Goal: Task Accomplishment & Management: Manage account settings

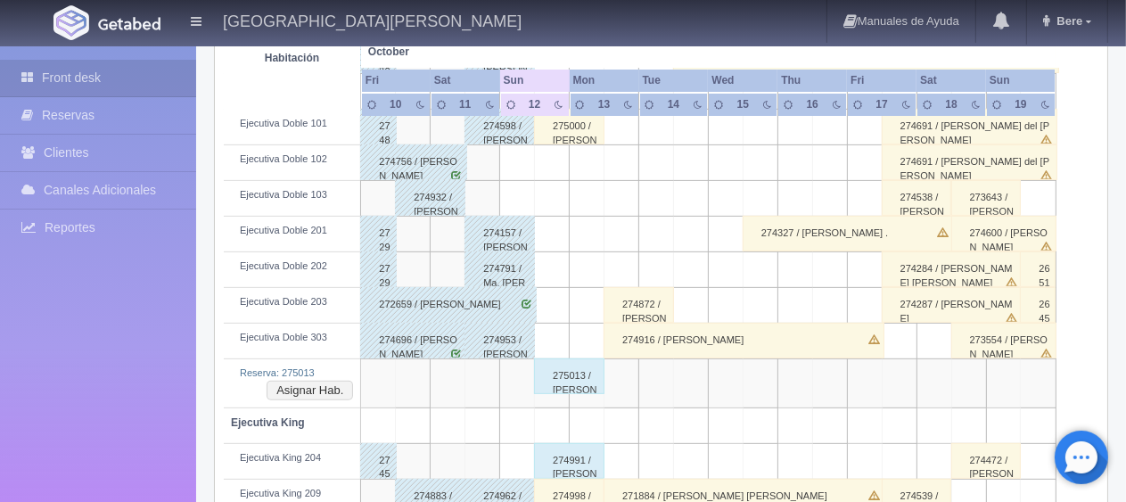
scroll to position [357, 0]
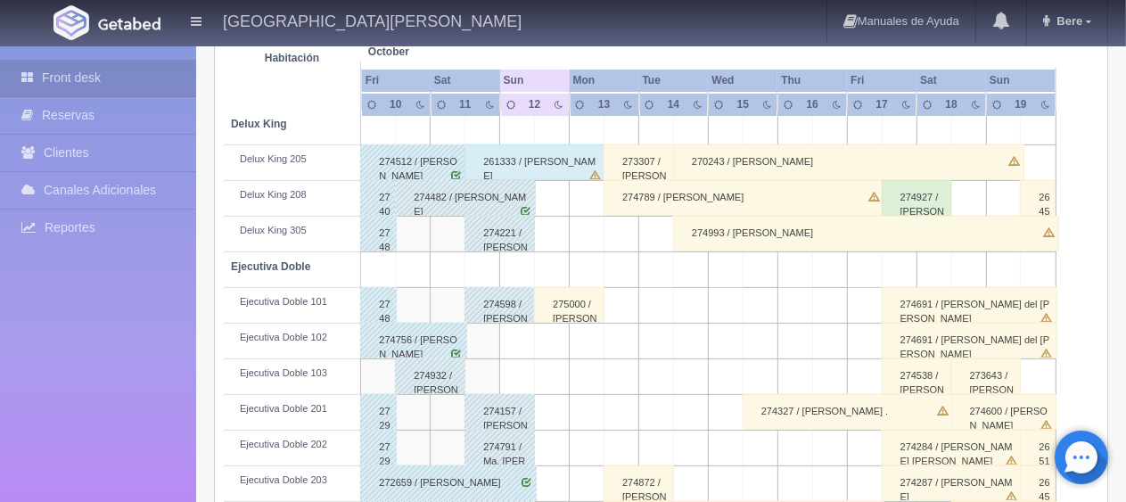
drag, startPoint x: 567, startPoint y: 301, endPoint x: 594, endPoint y: 309, distance: 27.7
click at [568, 303] on div "275000 / [PERSON_NAME] del [PERSON_NAME]" at bounding box center [569, 305] width 70 height 36
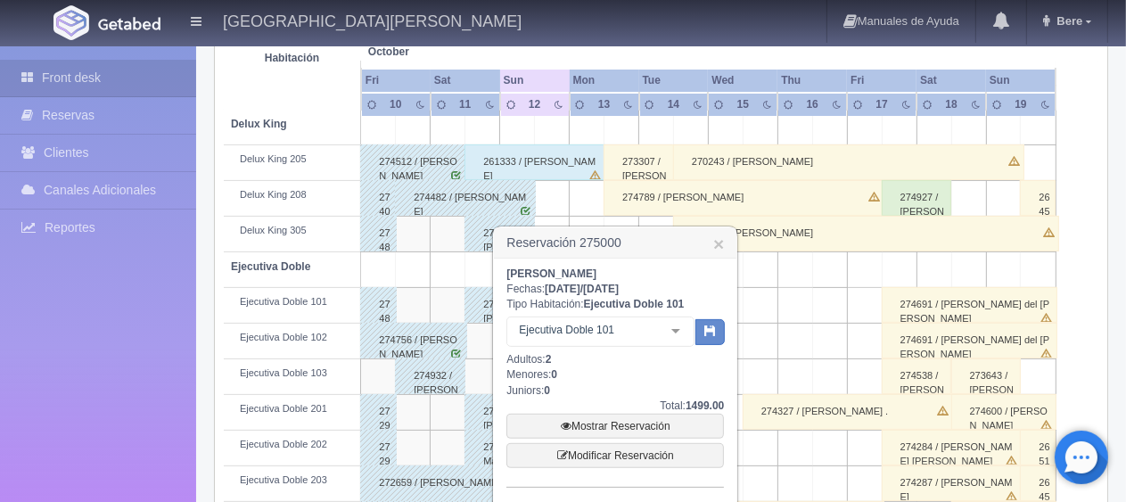
click at [576, 308] on div "Maria del rosario Fechas: 2025-10-12 / 2025-10-13 Tipo Habitación: Ejecutiva Do…" at bounding box center [615, 435] width 218 height 336
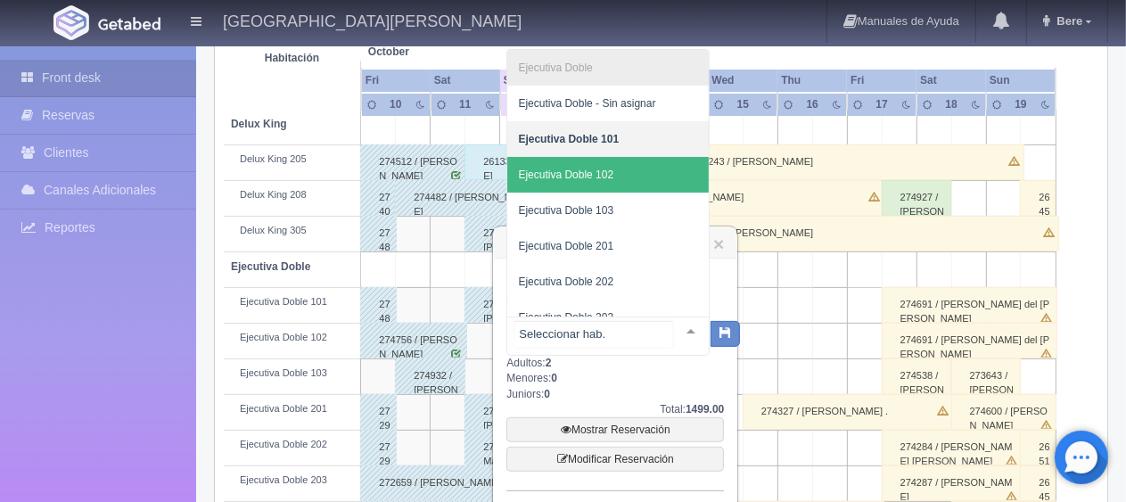
click at [621, 180] on span "Ejecutiva Doble 102" at bounding box center [608, 175] width 202 height 36
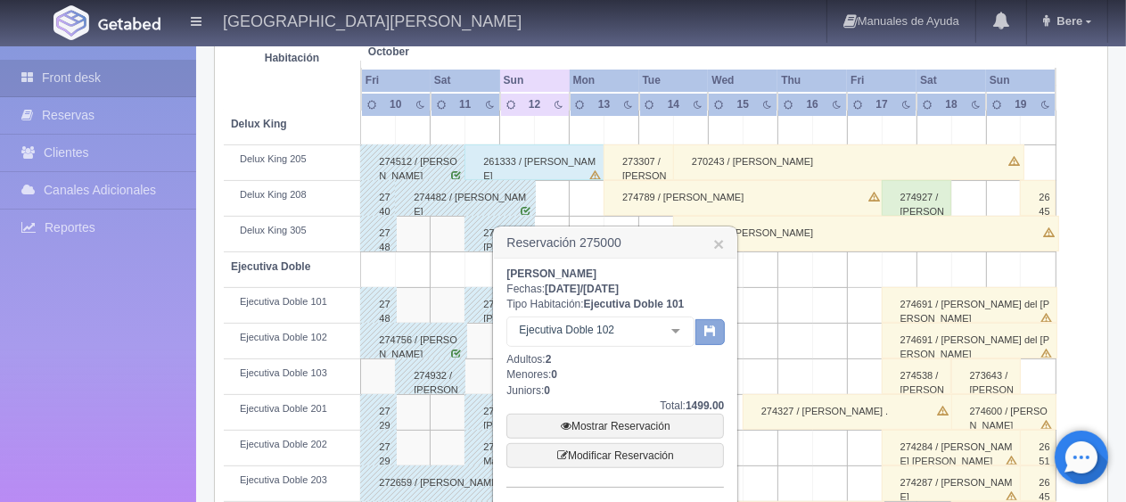
click at [716, 332] on icon "button" at bounding box center [710, 331] width 12 height 12
click at [627, 430] on link "Mostrar Reservación" at bounding box center [615, 426] width 218 height 25
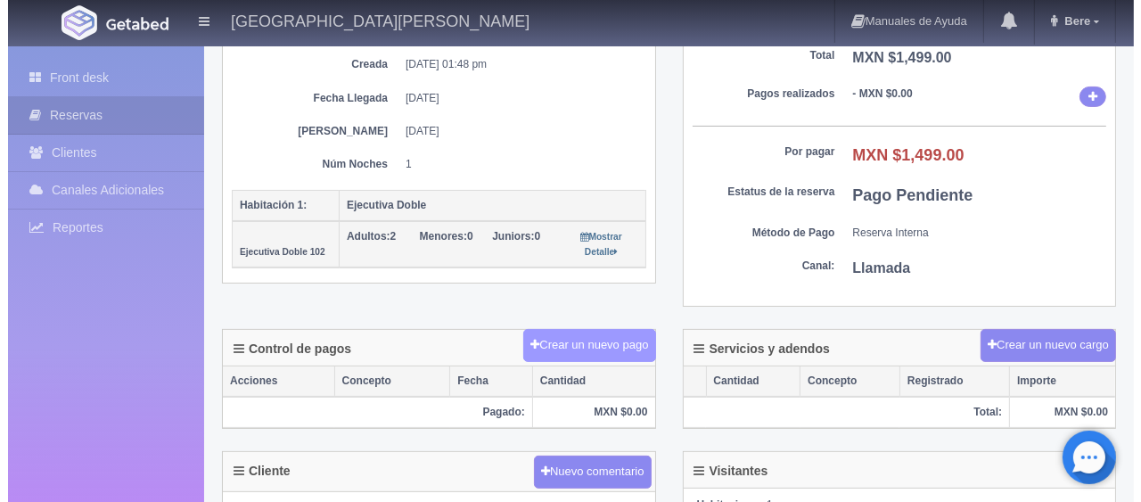
scroll to position [267, 0]
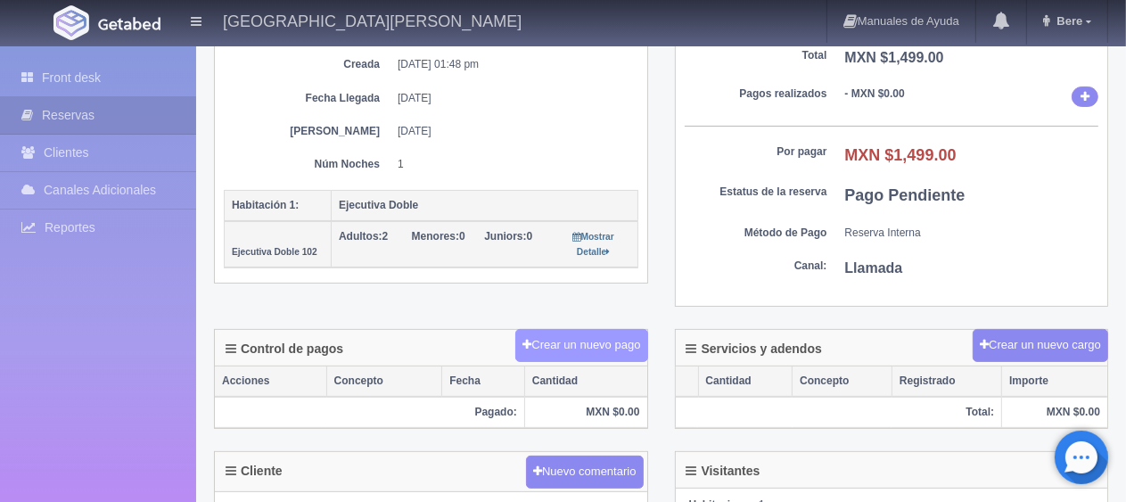
click at [617, 350] on button "Crear un nuevo pago" at bounding box center [581, 345] width 132 height 33
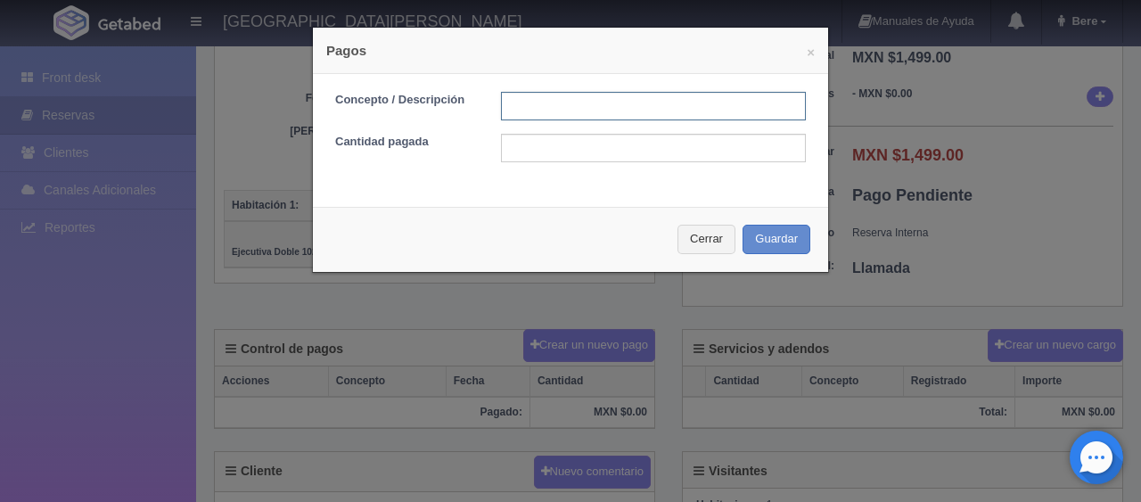
click at [638, 107] on input "text" at bounding box center [653, 106] width 305 height 29
type input "pago en efectivo"
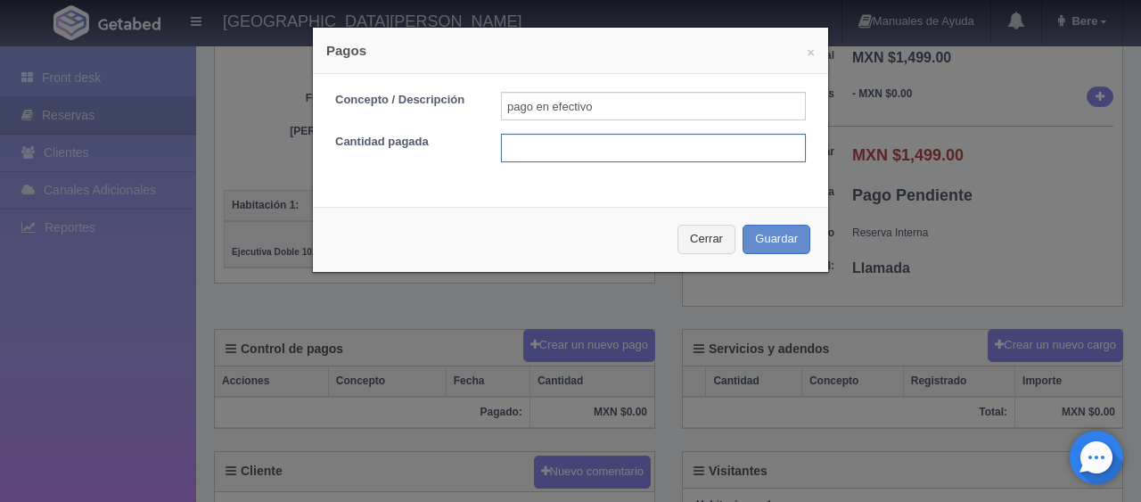
click at [670, 152] on input "text" at bounding box center [653, 148] width 305 height 29
type input "1399"
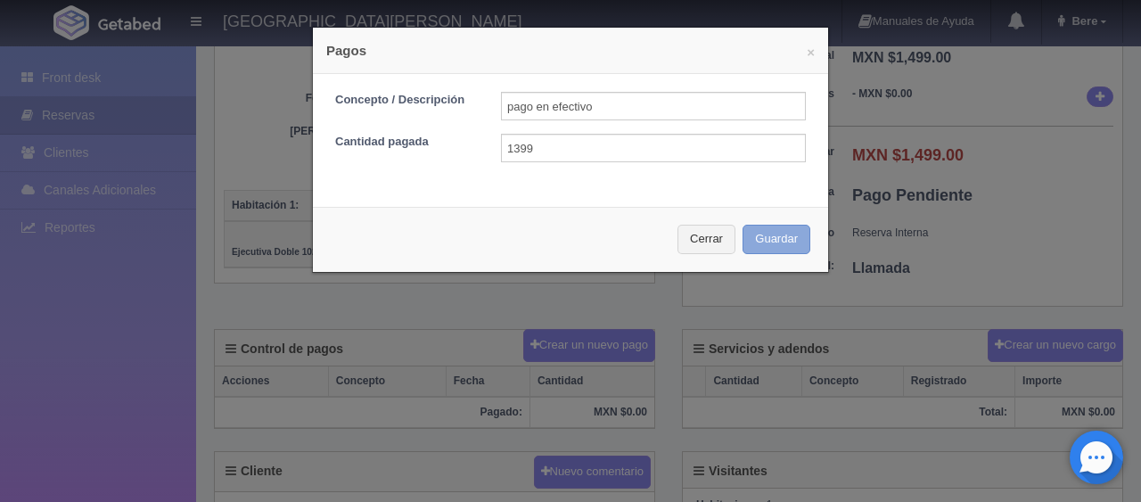
click at [743, 231] on button "Guardar" at bounding box center [777, 239] width 68 height 29
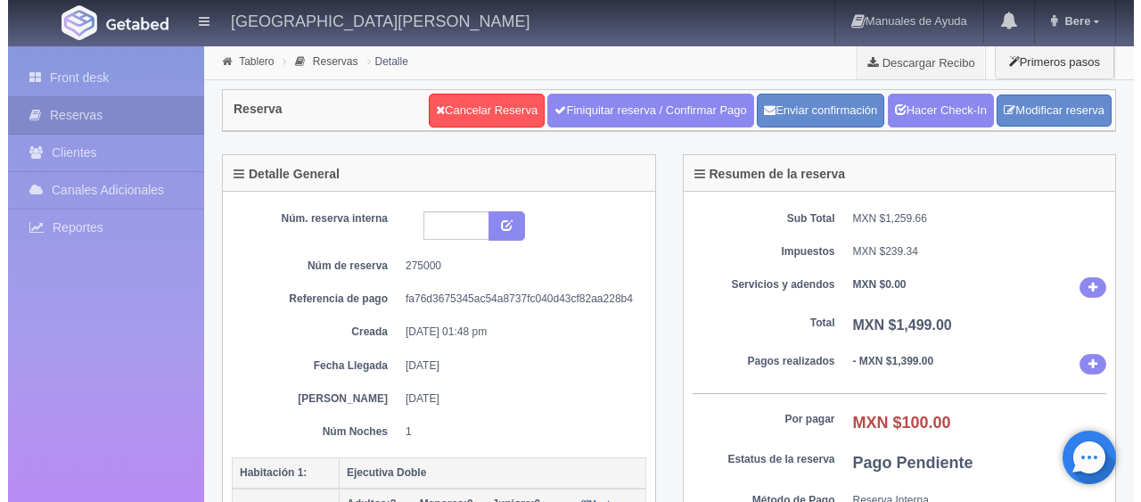
scroll to position [267, 0]
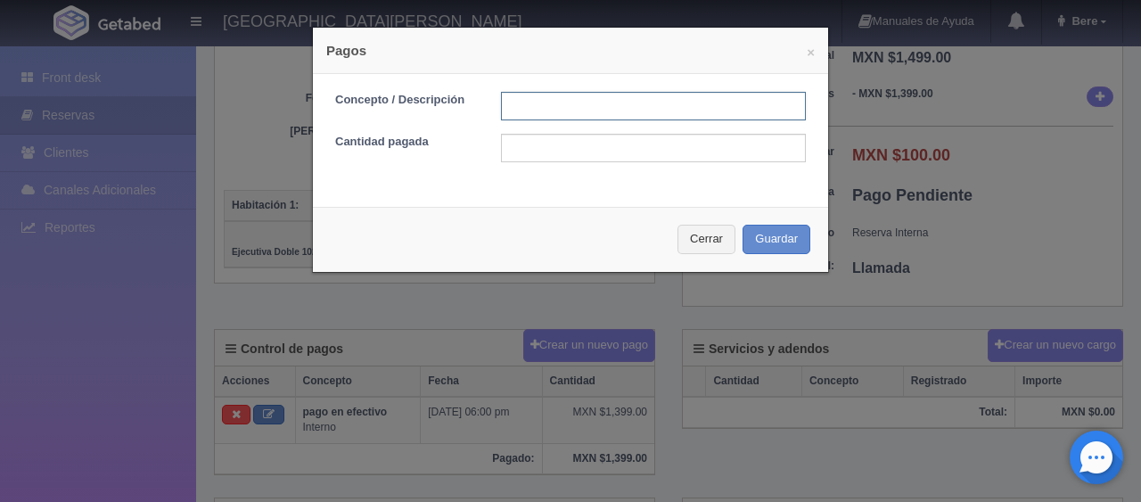
click at [578, 111] on input "text" at bounding box center [653, 106] width 305 height 29
type input "descuento"
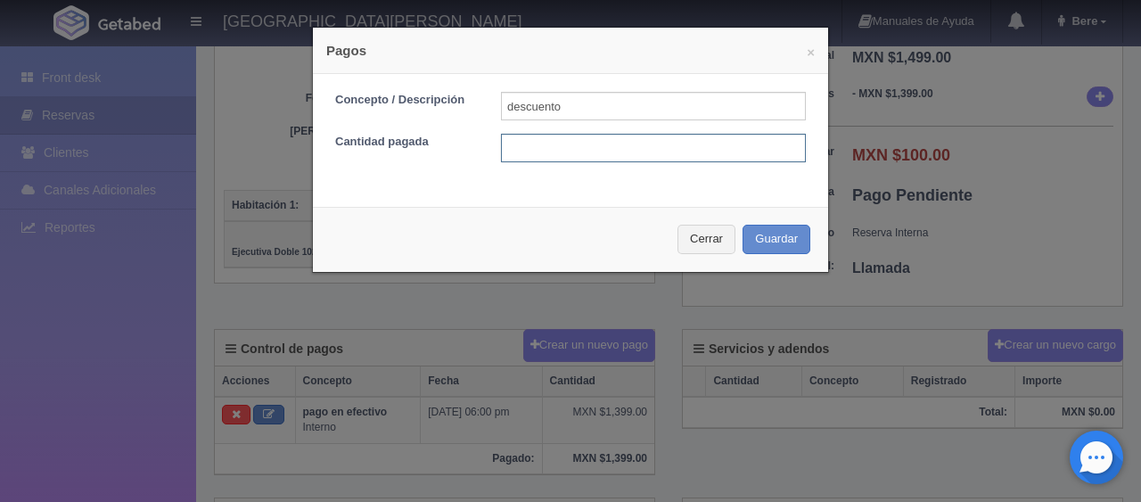
click at [539, 143] on input "text" at bounding box center [653, 148] width 305 height 29
type input "100"
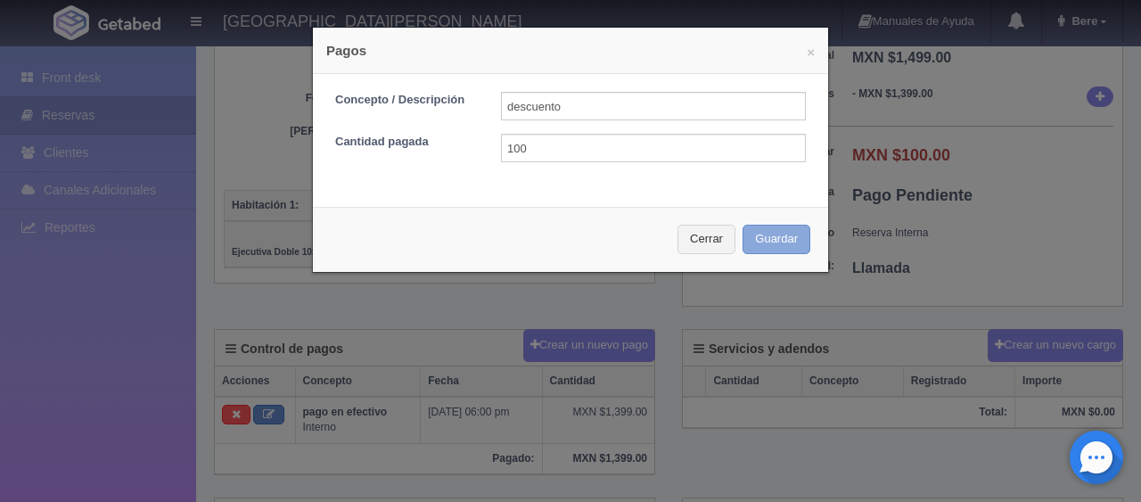
click at [761, 230] on button "Guardar" at bounding box center [777, 239] width 68 height 29
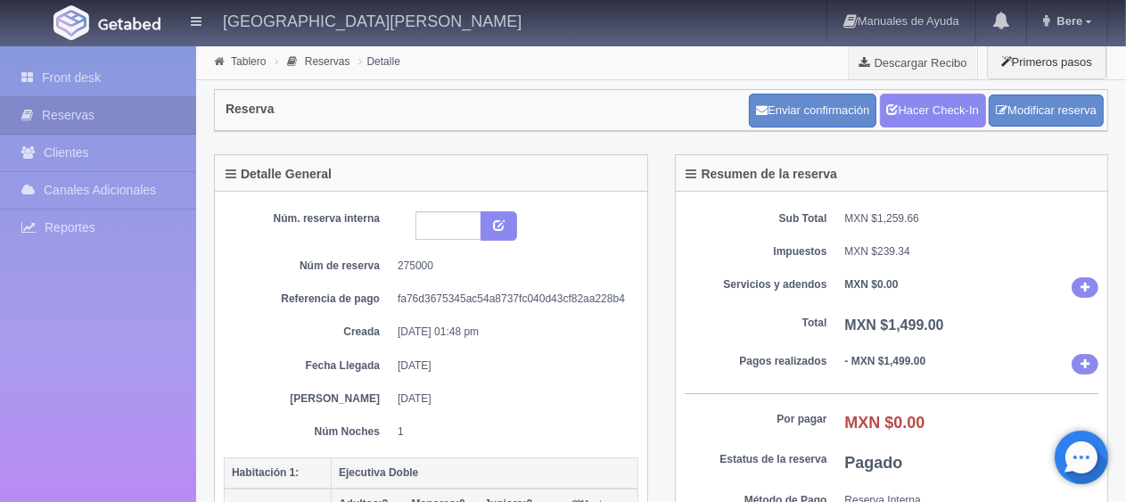
click at [727, 344] on div "Sub Total MXN $1,259.66 Impuestos MXN $239.34 Servicios y adendos MXN $0.00 Tot…" at bounding box center [892, 383] width 432 height 383
click at [942, 106] on link "Hacer Check-In" at bounding box center [933, 111] width 106 height 34
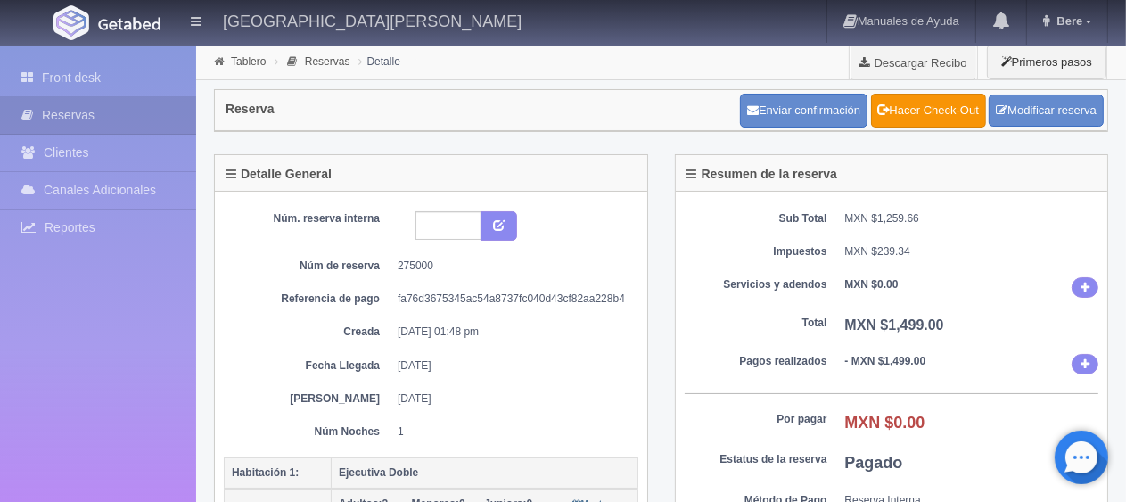
click at [487, 348] on div "Núm. reserva interna Núm de reserva 275000 Referencia de pago fa76d3675345ac54a…" at bounding box center [431, 325] width 415 height 228
click at [496, 392] on dd "[DATE]" at bounding box center [511, 398] width 227 height 15
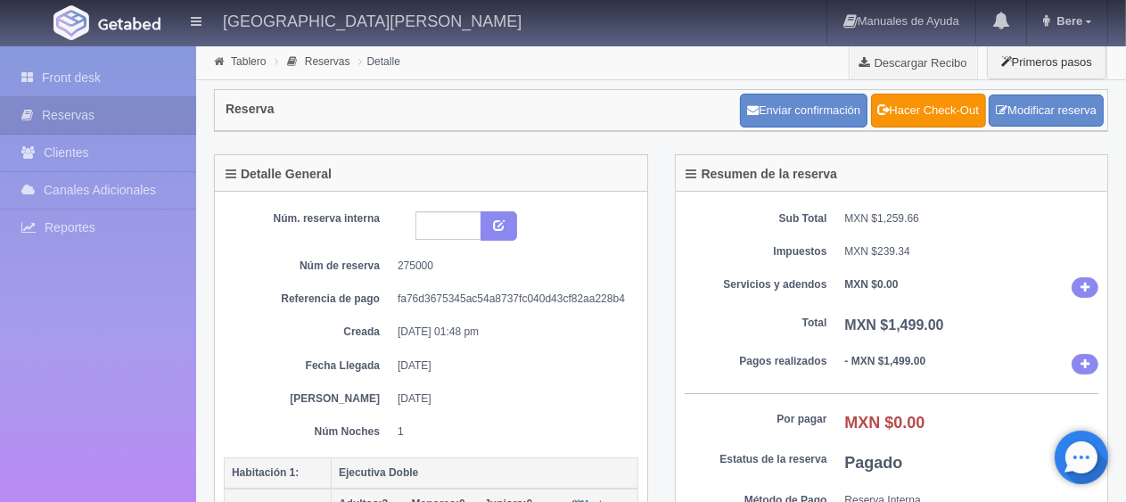
click at [485, 424] on dd "1" at bounding box center [511, 431] width 227 height 15
click at [489, 391] on dd "13-10-2025" at bounding box center [511, 398] width 227 height 15
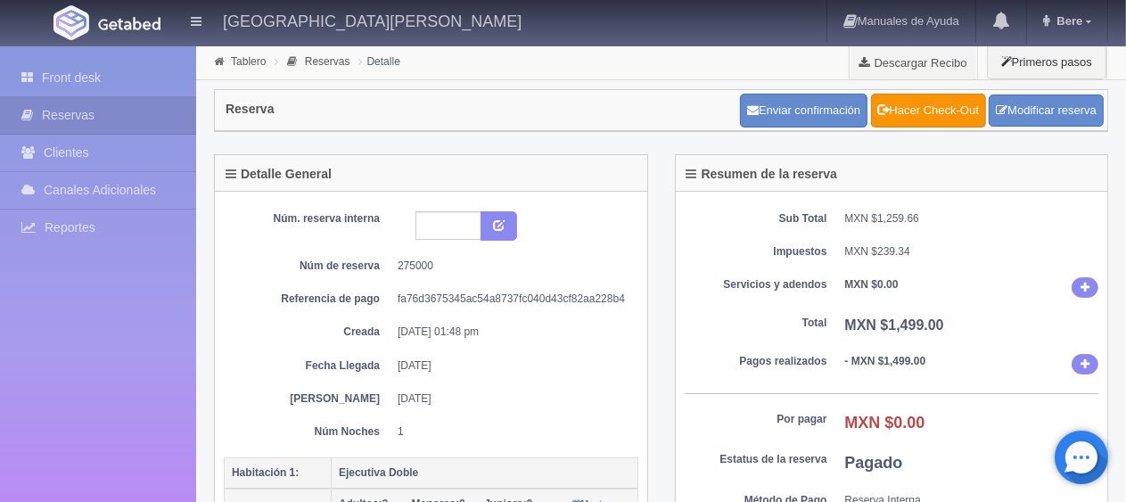
click at [489, 391] on dd "13-10-2025" at bounding box center [511, 398] width 227 height 15
click at [485, 425] on dd "1" at bounding box center [511, 431] width 227 height 15
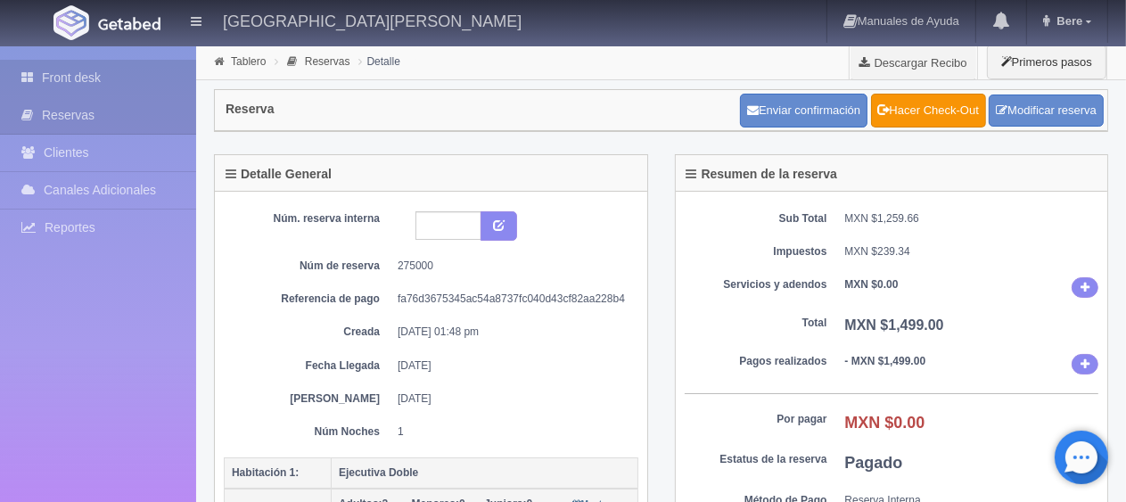
click at [114, 82] on link "Front desk" at bounding box center [98, 78] width 196 height 37
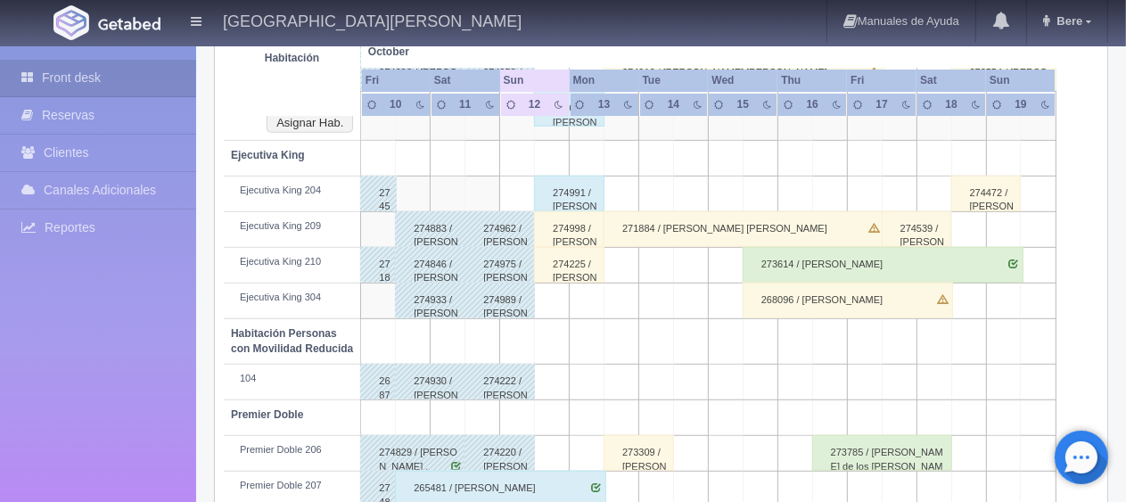
scroll to position [627, 0]
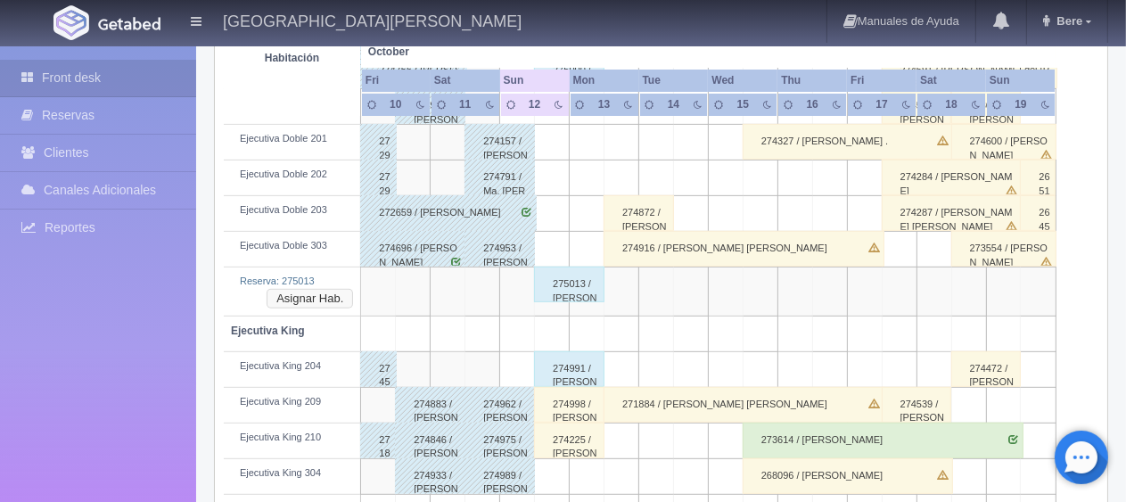
click at [333, 294] on button "Asignar Hab." at bounding box center [310, 299] width 86 height 20
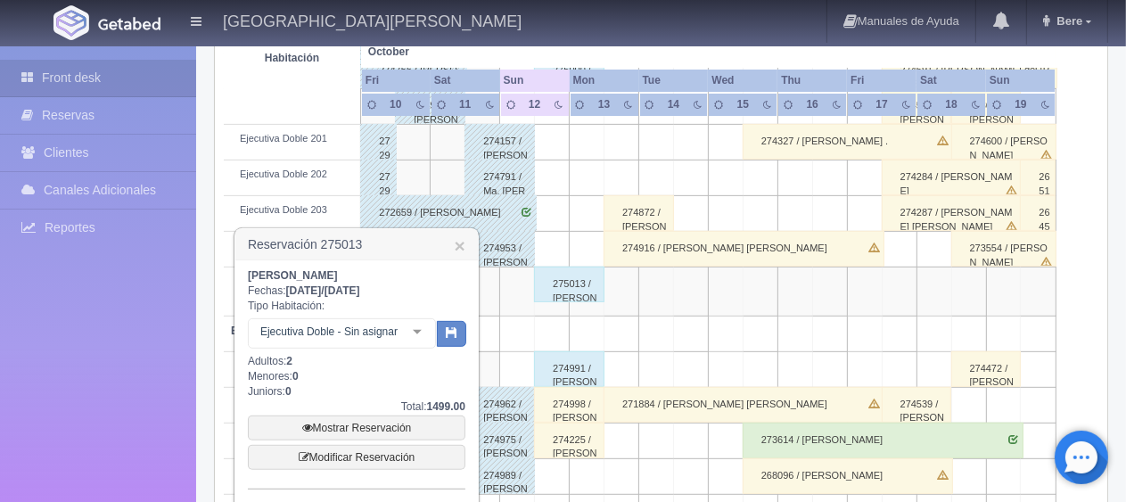
click at [467, 236] on h3 "Reservación 275013 ×" at bounding box center [356, 244] width 243 height 31
click at [460, 243] on link "×" at bounding box center [460, 245] width 11 height 19
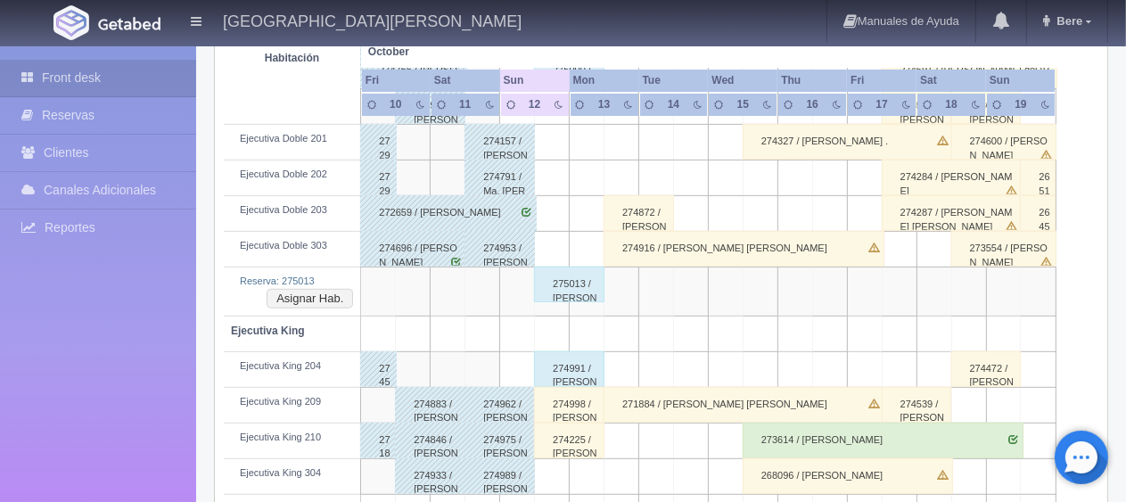
click at [578, 298] on div "275013 / Sandra Gembis" at bounding box center [569, 285] width 70 height 36
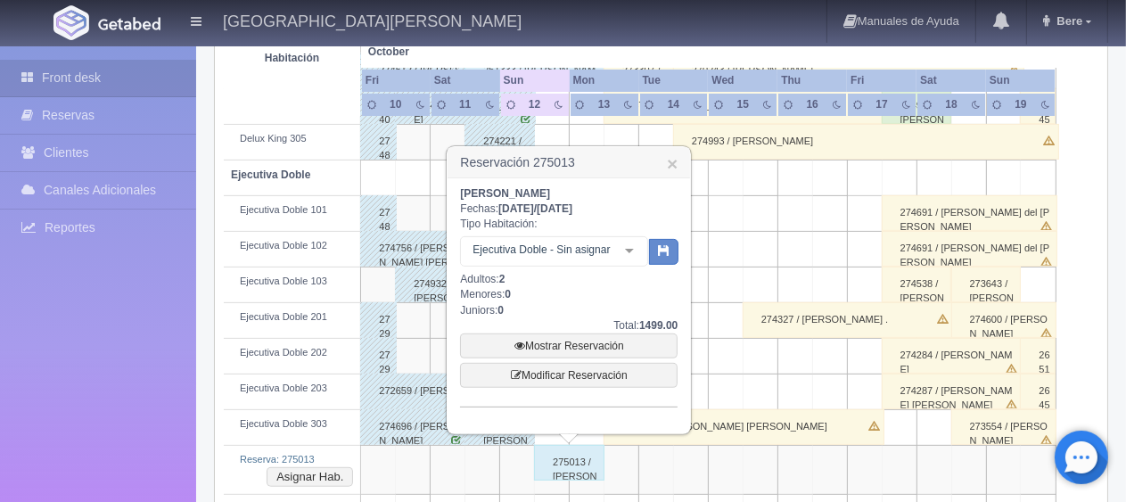
scroll to position [359, 0]
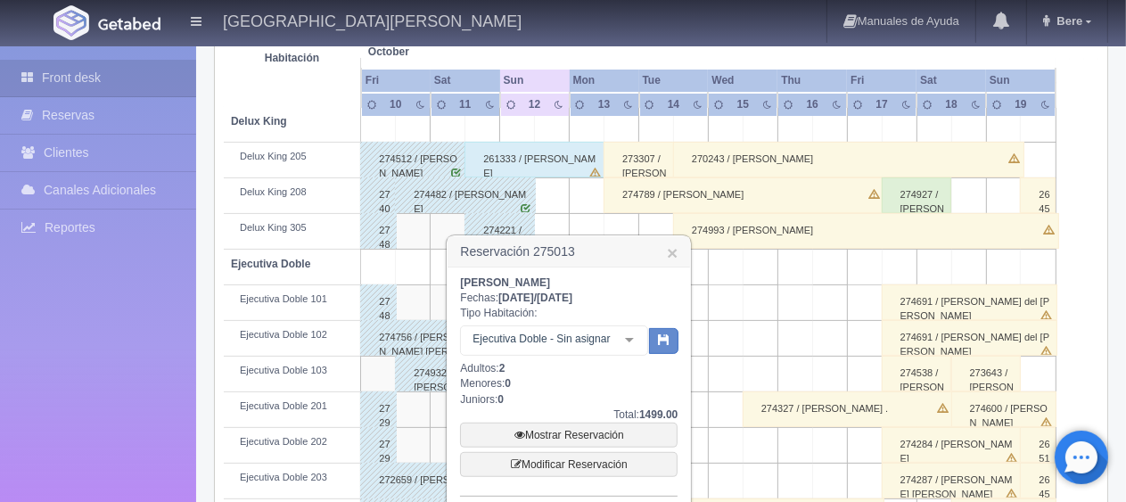
click at [567, 326] on div "Ejecutiva Doble - Sin asignar" at bounding box center [554, 340] width 188 height 30
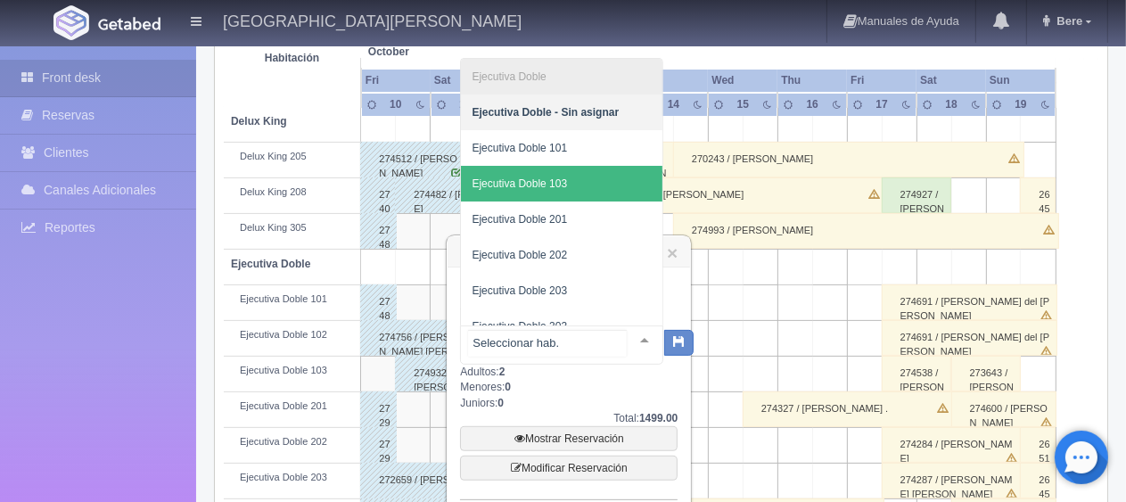
click at [574, 185] on span "Ejecutiva Doble 103" at bounding box center [562, 184] width 202 height 36
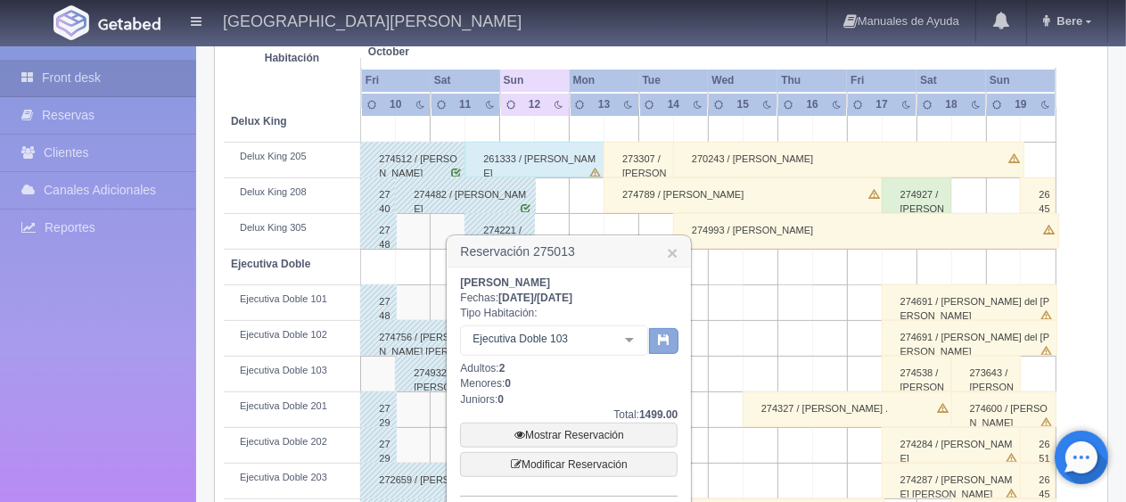
click at [654, 336] on button "button" at bounding box center [663, 341] width 29 height 27
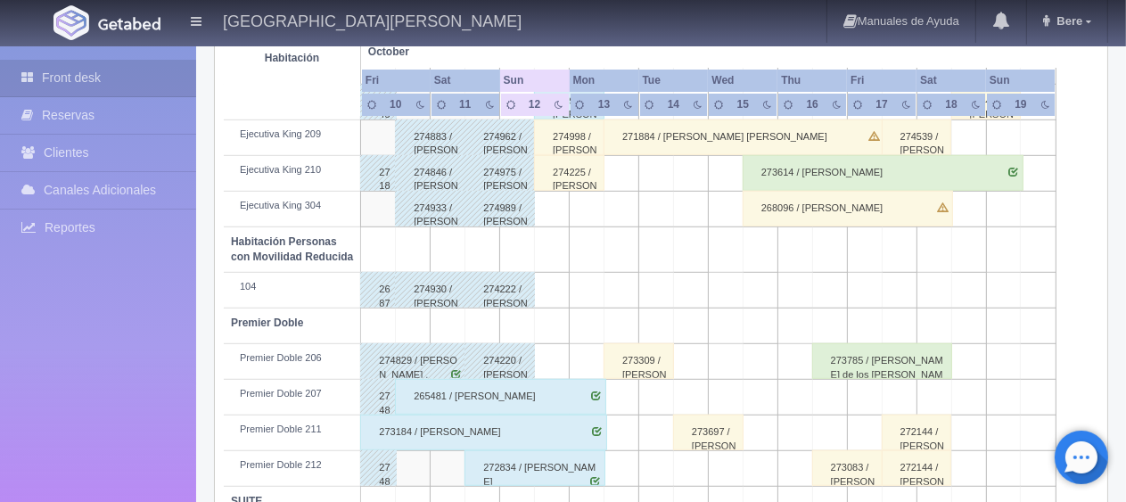
scroll to position [805, 0]
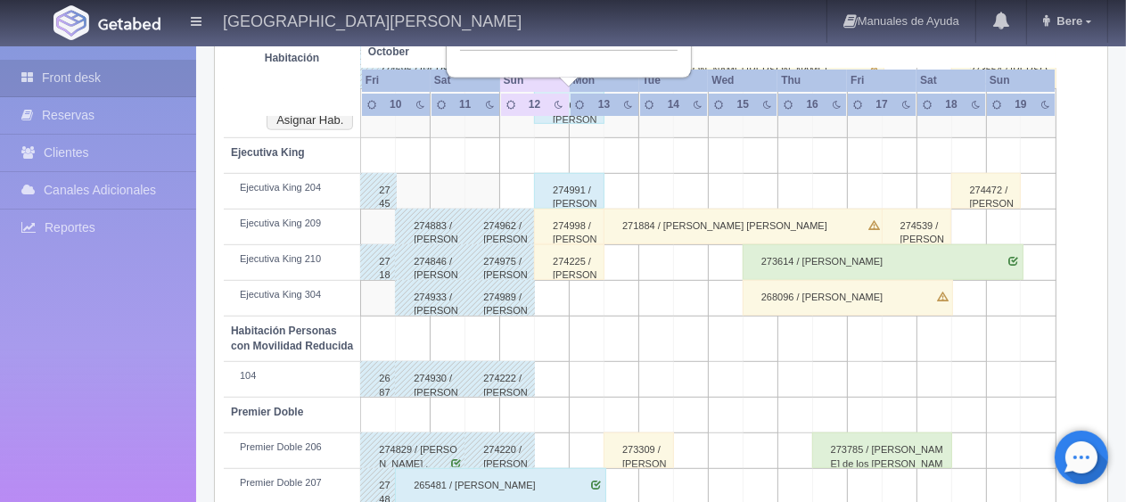
click at [564, 219] on div "274998 / Norma del Leon" at bounding box center [569, 227] width 70 height 36
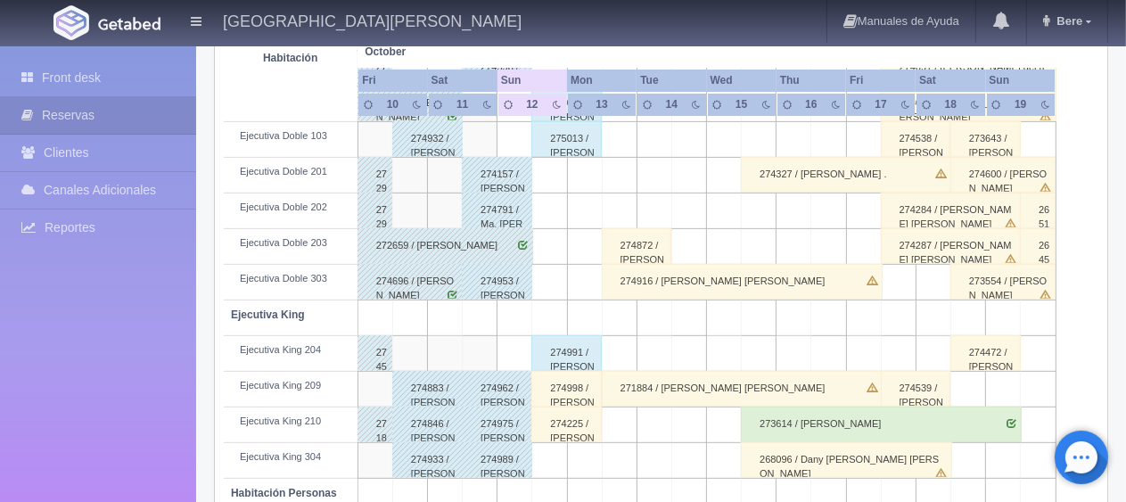
click at [587, 387] on div "274998 / Norma del Leon" at bounding box center [566, 389] width 70 height 36
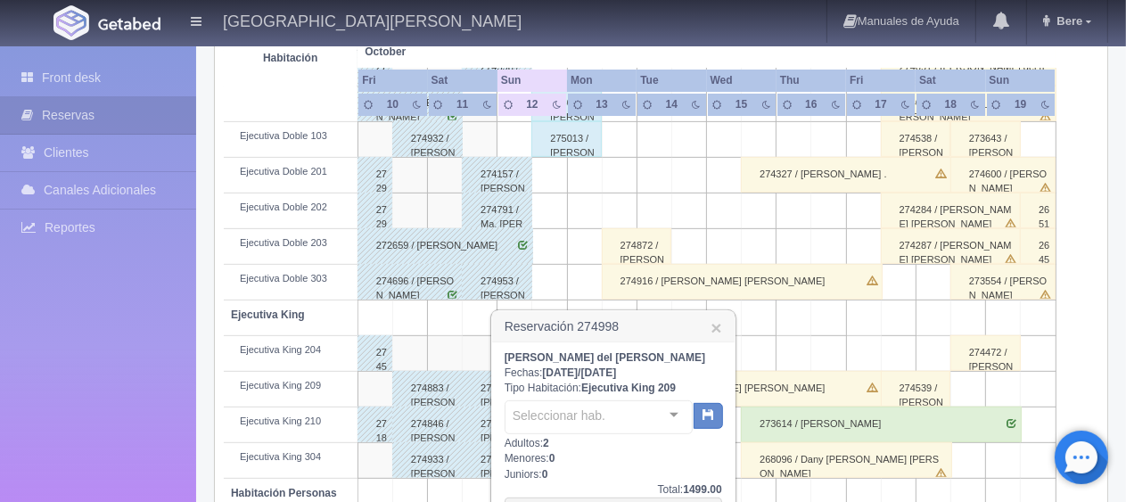
scroll to position [772, 0]
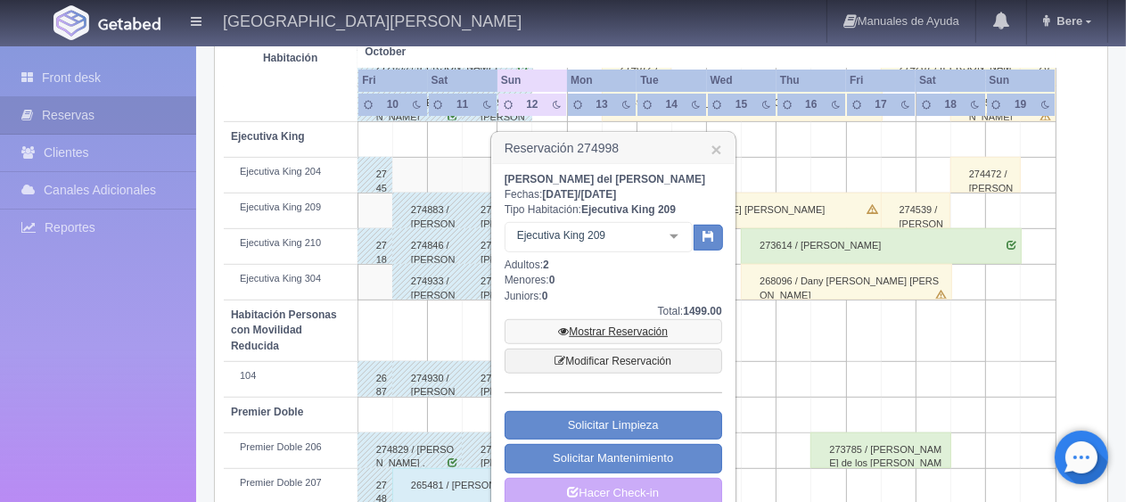
click at [616, 327] on link "Mostrar Reservación" at bounding box center [614, 331] width 218 height 25
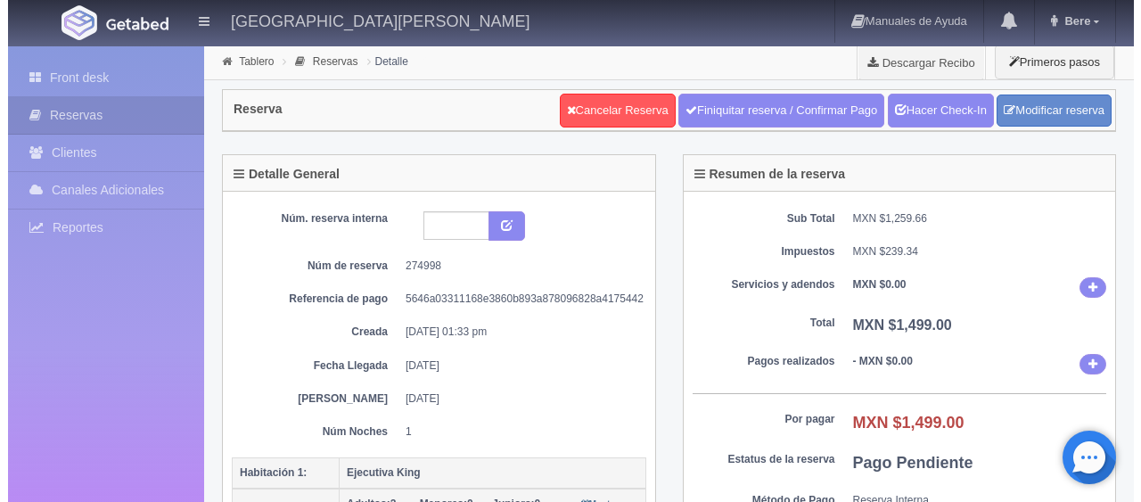
scroll to position [178, 0]
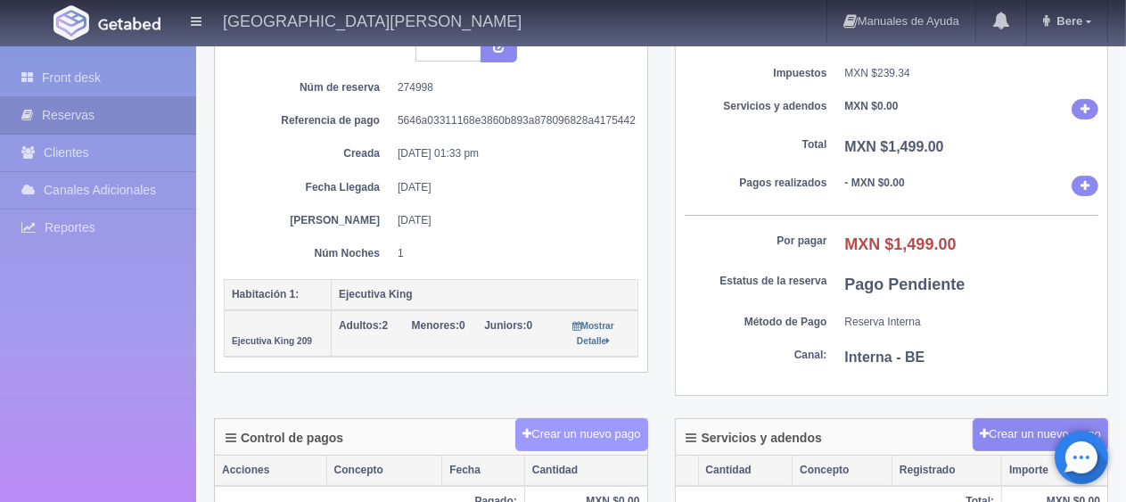
click at [621, 422] on button "Crear un nuevo pago" at bounding box center [581, 434] width 132 height 33
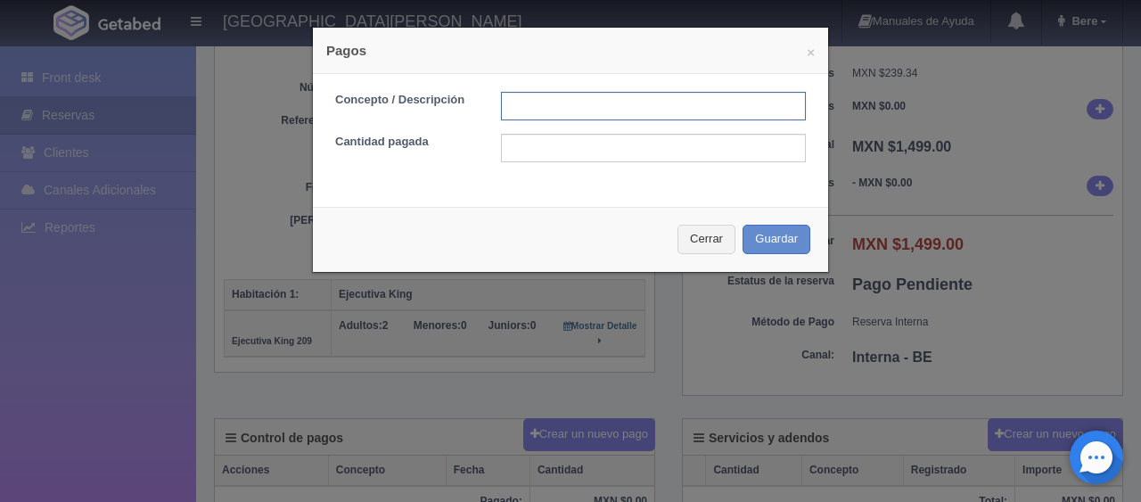
click at [597, 109] on input "text" at bounding box center [653, 106] width 305 height 29
type input "pago en efectivo"
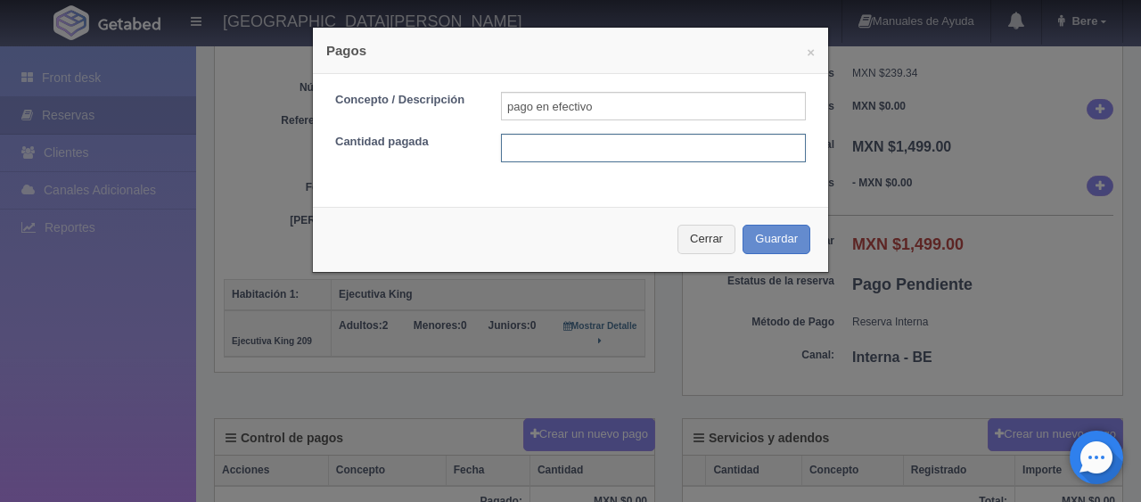
click at [645, 152] on input "text" at bounding box center [653, 148] width 305 height 29
type input "1399"
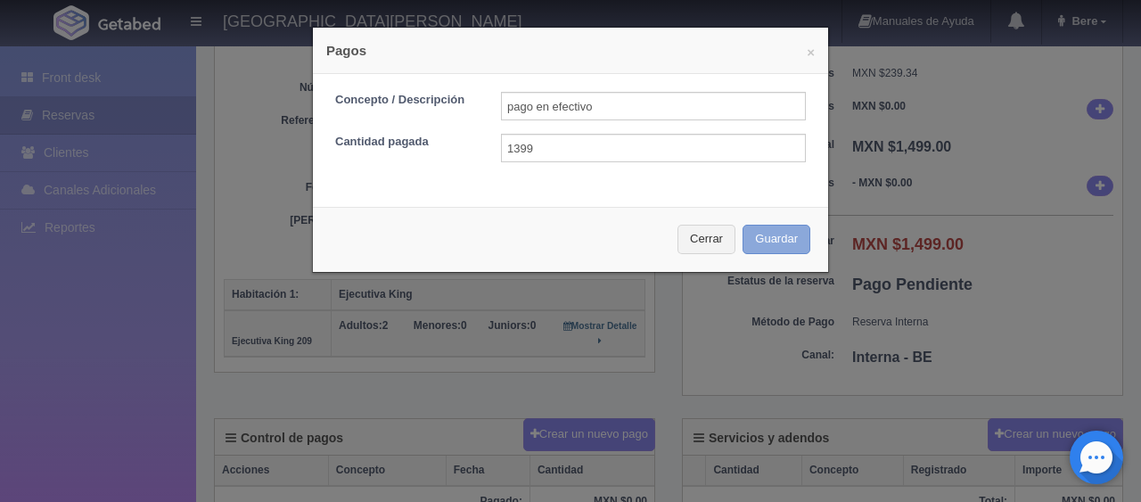
click at [743, 225] on button "Guardar" at bounding box center [777, 239] width 68 height 29
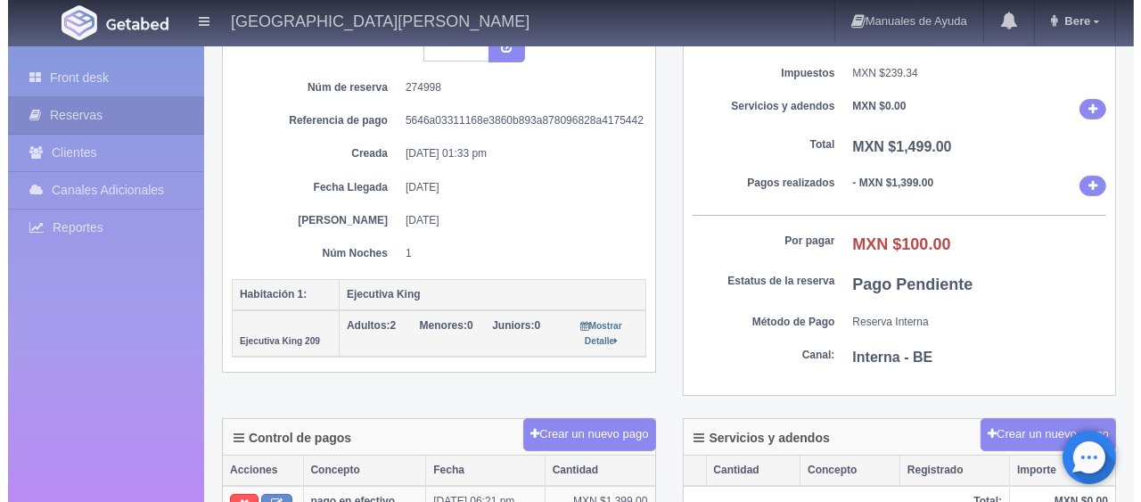
scroll to position [446, 0]
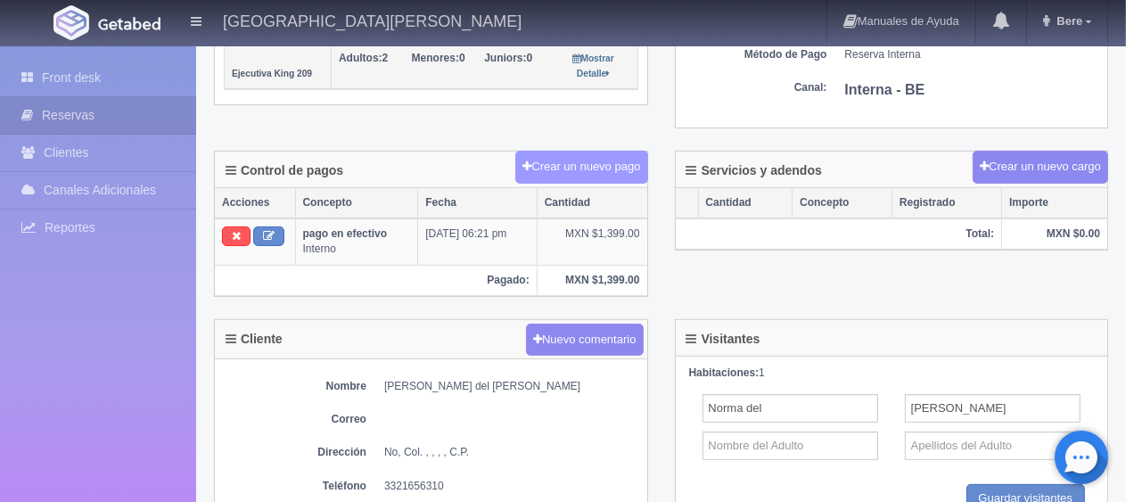
click at [614, 170] on button "Crear un nuevo pago" at bounding box center [581, 167] width 132 height 33
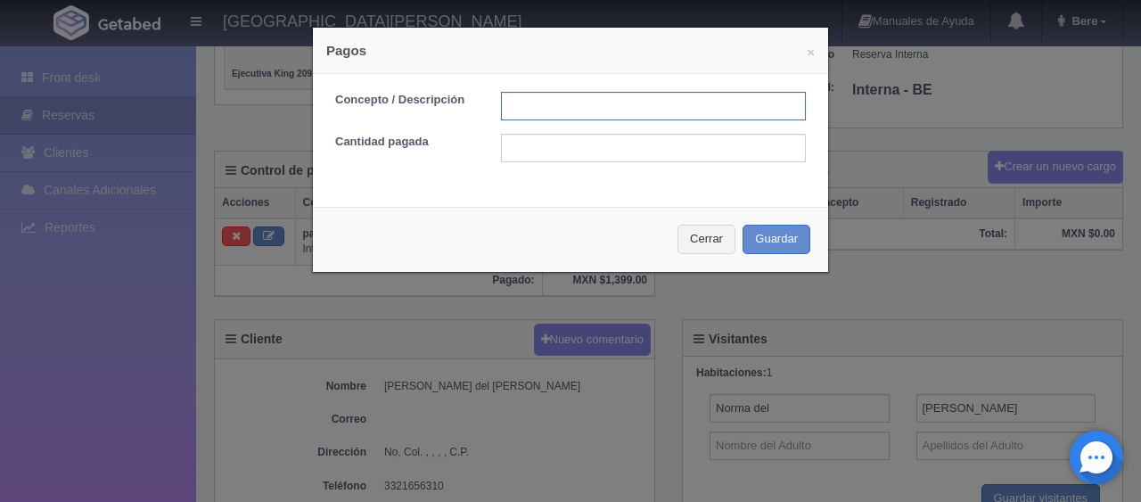
click at [590, 105] on input "text" at bounding box center [653, 106] width 305 height 29
type input "descuento"
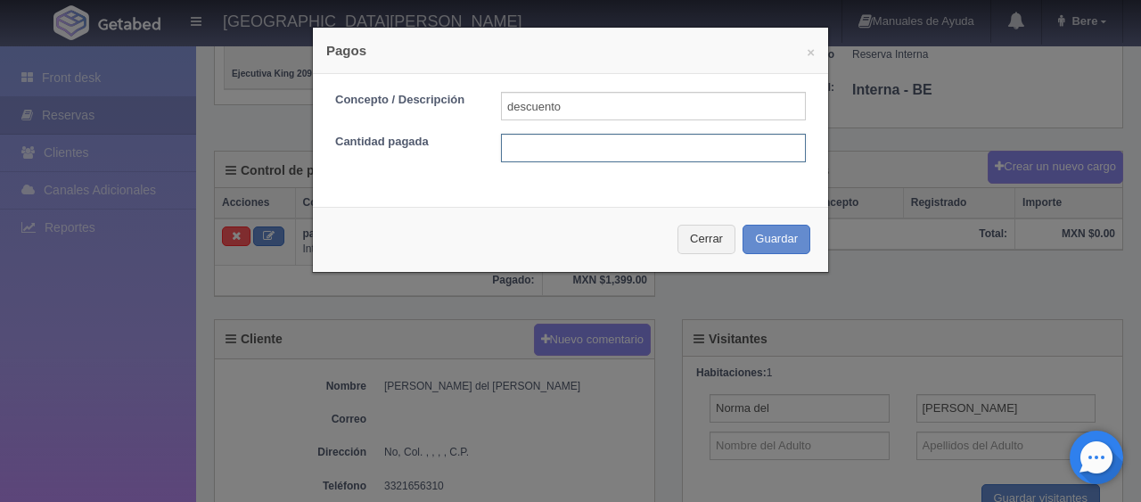
click at [675, 134] on input "text" at bounding box center [653, 148] width 305 height 29
type input "10"
click at [642, 148] on input "10" at bounding box center [653, 148] width 305 height 29
type input "100"
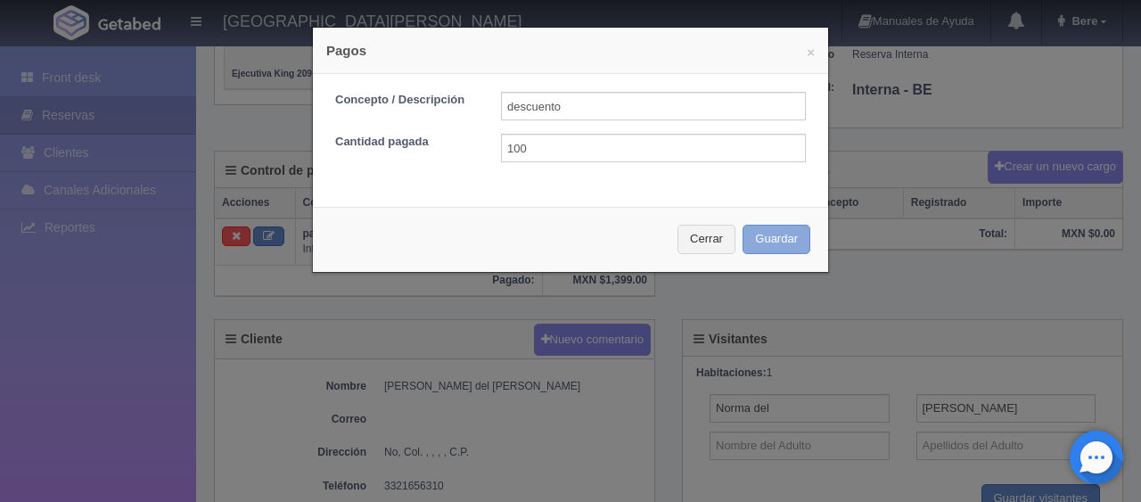
click at [743, 225] on button "Guardar" at bounding box center [777, 239] width 68 height 29
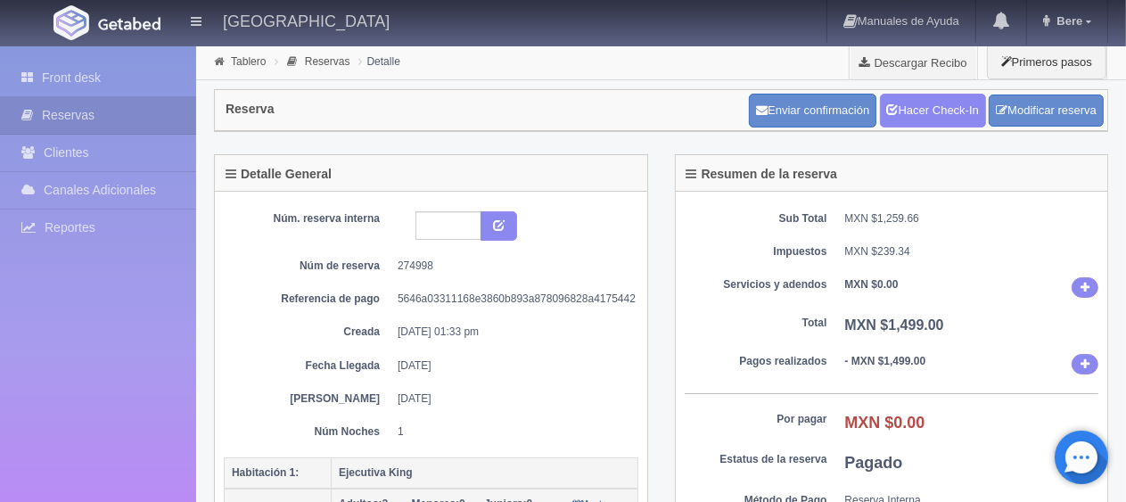
click at [933, 135] on div "Reserva Enviar confirmación Hacer Check-In Modificar reserva" at bounding box center [661, 117] width 921 height 74
click at [938, 113] on link "Hacer Check-In" at bounding box center [933, 111] width 106 height 34
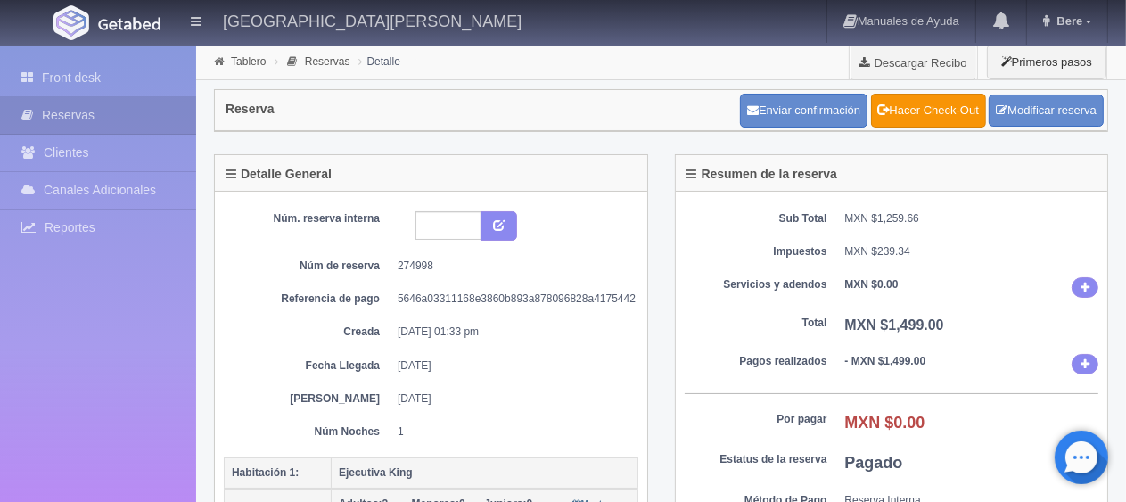
click at [826, 309] on div "Sub Total MXN $1,259.66 Impuestos MXN $239.34 Servicios y adendos MXN $0.00 Tot…" at bounding box center [892, 383] width 432 height 383
click at [103, 83] on link "Front desk" at bounding box center [98, 78] width 196 height 37
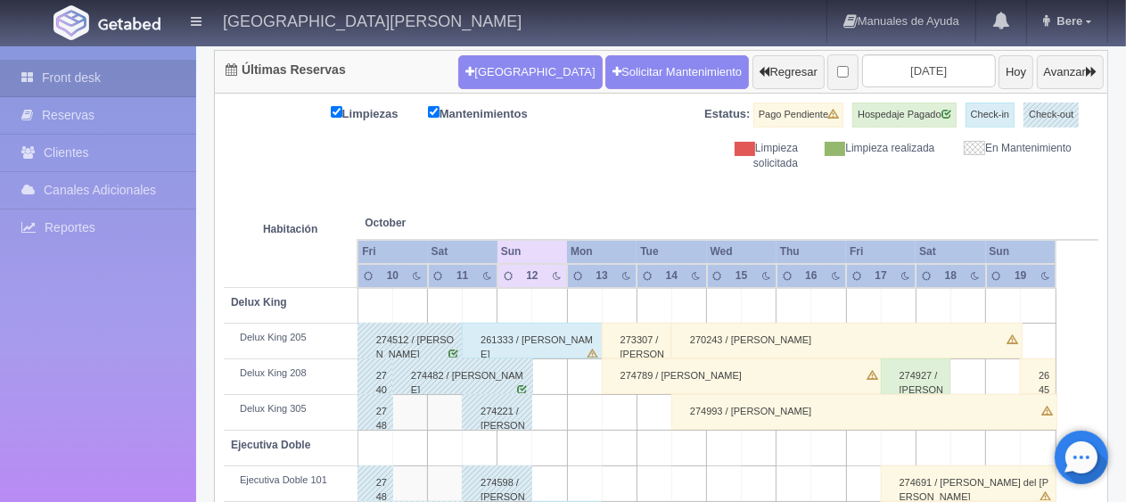
scroll to position [802, 0]
